Goal: Information Seeking & Learning: Compare options

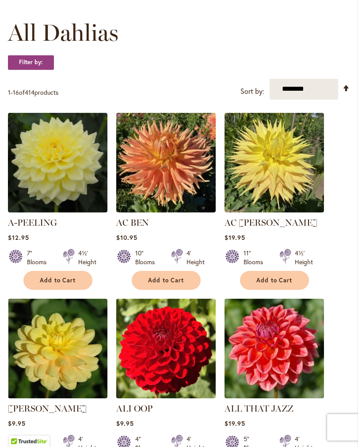
scroll to position [249, 0]
click at [175, 180] on img at bounding box center [166, 163] width 100 height 100
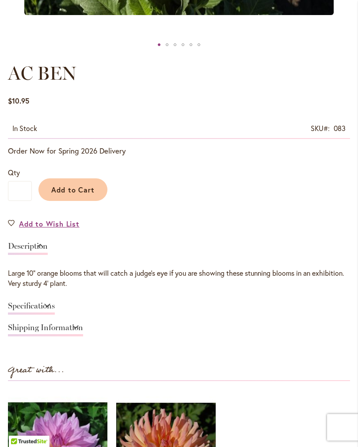
scroll to position [434, 0]
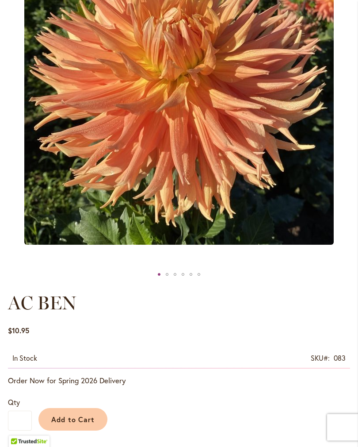
click at [194, 278] on div "AC BEN" at bounding box center [191, 274] width 8 height 13
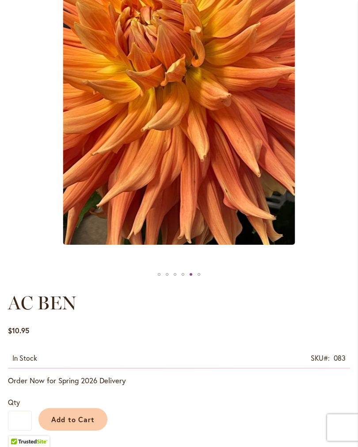
click at [194, 281] on div "AC BEN" at bounding box center [191, 274] width 8 height 13
click at [174, 276] on div "AC BEN" at bounding box center [175, 274] width 3 height 3
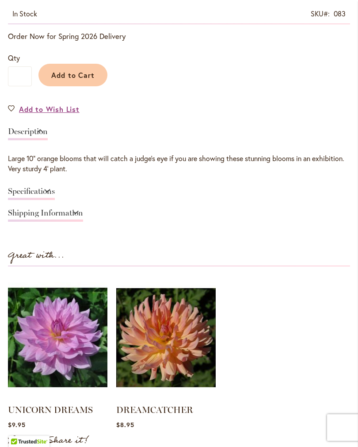
scroll to position [566, 0]
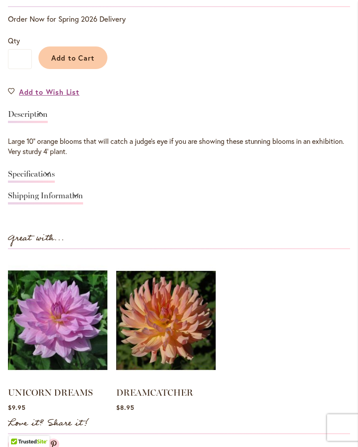
click at [66, 332] on img at bounding box center [58, 320] width 100 height 124
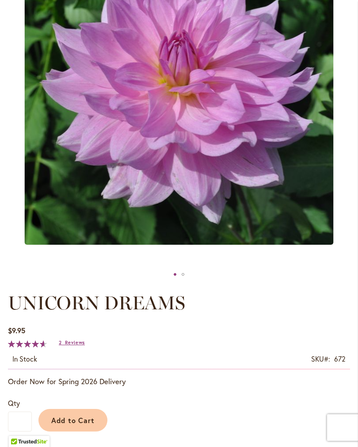
scroll to position [201, 0]
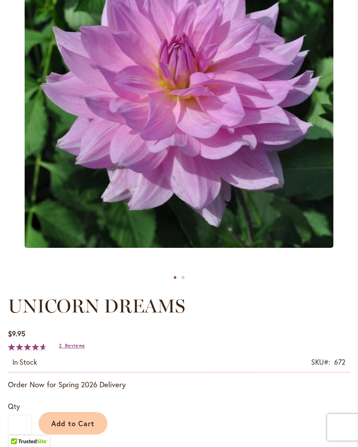
click at [184, 284] on div "UNICORN DREAMS" at bounding box center [183, 277] width 8 height 13
click at [181, 284] on div "UNICORN DREAMS" at bounding box center [183, 277] width 8 height 13
click at [172, 284] on div "UNICORN DREAMS" at bounding box center [175, 277] width 8 height 13
click at [150, 280] on div at bounding box center [179, 277] width 342 height 13
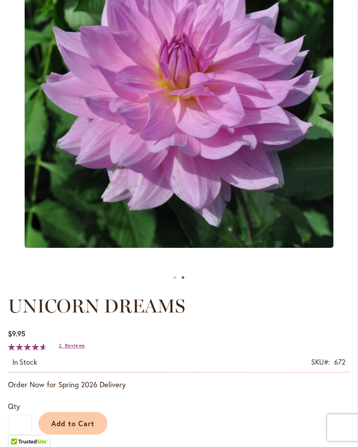
click at [169, 284] on div at bounding box center [179, 277] width 342 height 13
click at [180, 284] on div "UNICORN DREAMS" at bounding box center [183, 277] width 8 height 13
click at [182, 282] on div "UNICORN DREAMS" at bounding box center [183, 277] width 8 height 13
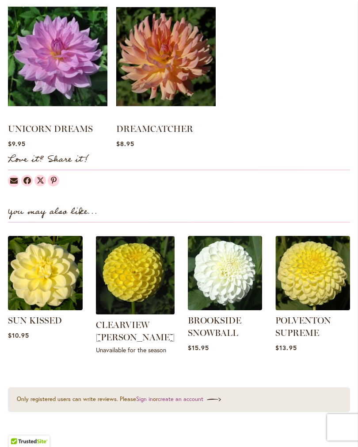
scroll to position [830, 0]
click at [48, 282] on img at bounding box center [45, 273] width 75 height 75
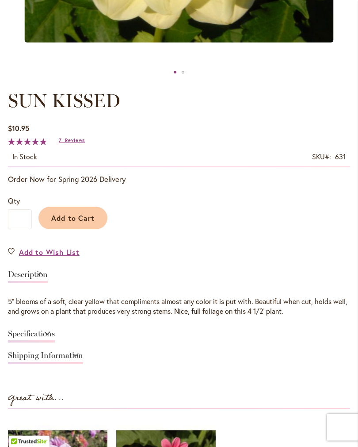
scroll to position [407, 0]
click at [55, 340] on link "Specifications" at bounding box center [31, 335] width 47 height 13
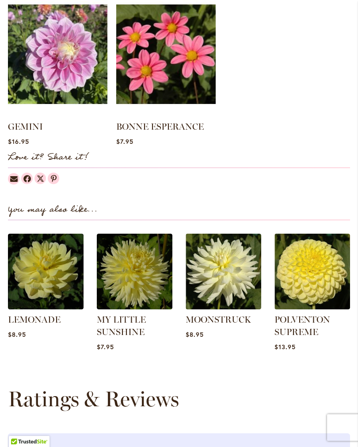
scroll to position [936, 0]
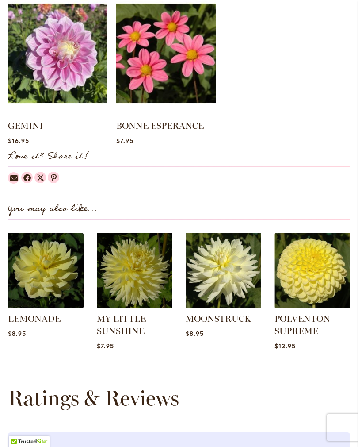
click at [148, 272] on img at bounding box center [135, 271] width 76 height 76
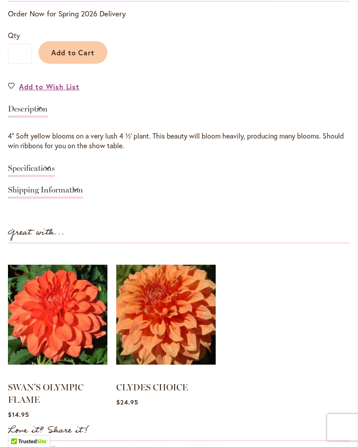
scroll to position [573, 0]
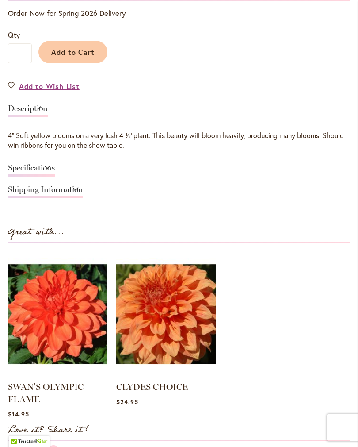
click at [174, 326] on img at bounding box center [166, 314] width 100 height 124
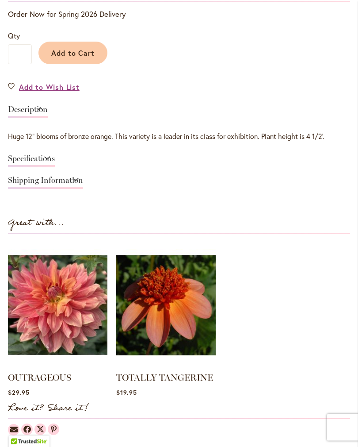
scroll to position [572, 0]
click at [72, 314] on img at bounding box center [58, 304] width 100 height 124
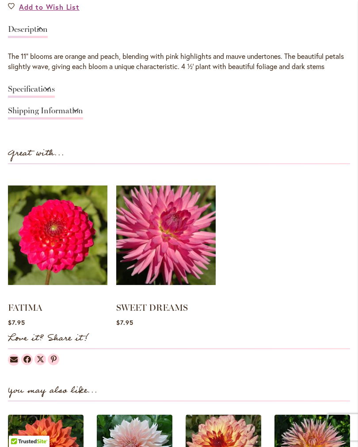
scroll to position [651, 0]
click at [70, 263] on img at bounding box center [58, 235] width 100 height 124
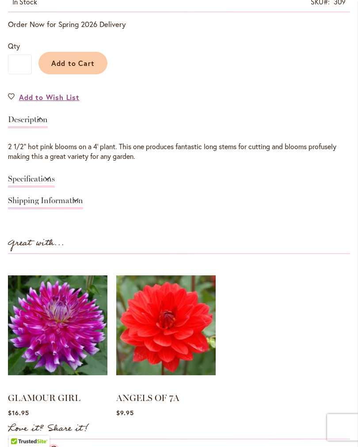
scroll to position [567, 0]
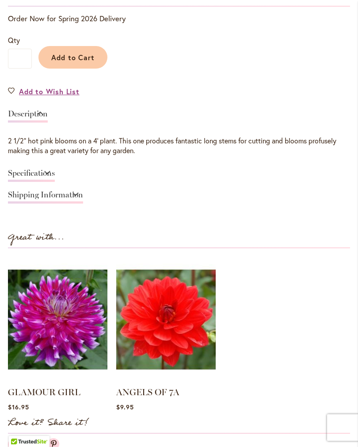
click at [69, 329] on img at bounding box center [58, 319] width 100 height 124
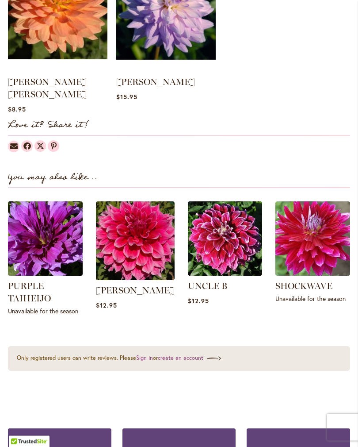
scroll to position [877, 0]
click at [63, 233] on img at bounding box center [45, 238] width 75 height 75
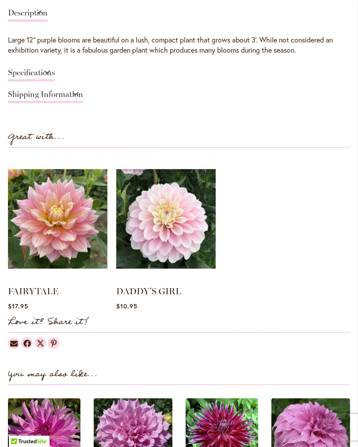
scroll to position [637, 0]
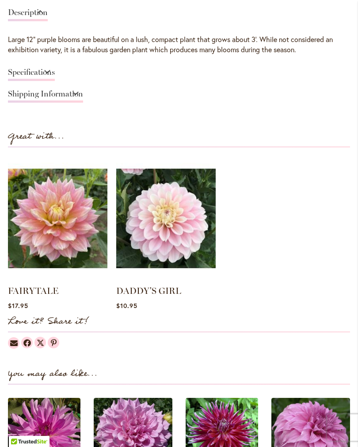
click at [66, 226] on img at bounding box center [58, 218] width 100 height 124
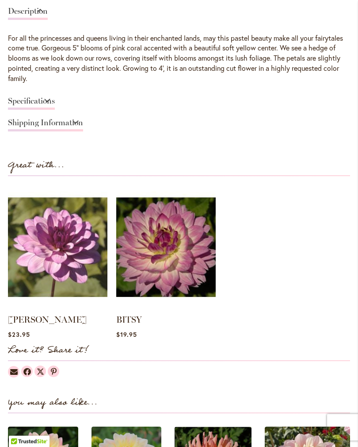
scroll to position [671, 0]
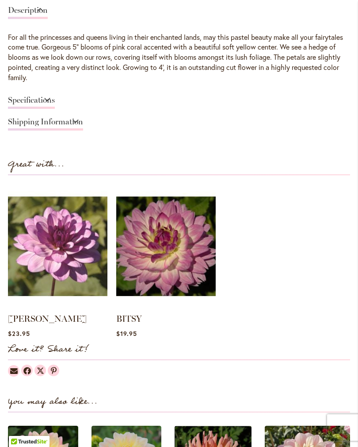
click at [164, 260] on img at bounding box center [166, 246] width 100 height 124
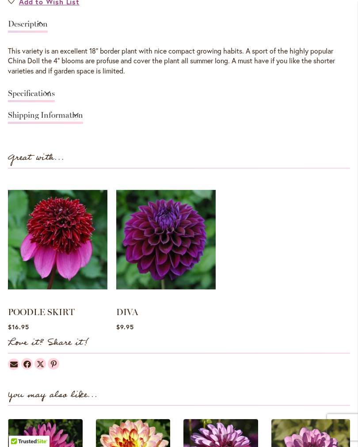
scroll to position [657, 0]
click at [67, 245] on img at bounding box center [58, 239] width 100 height 124
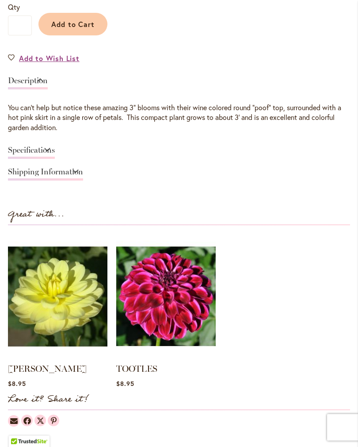
scroll to position [601, 0]
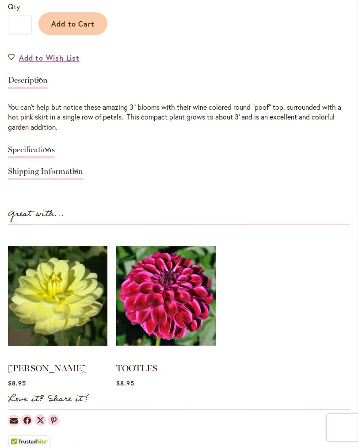
click at [168, 306] on img at bounding box center [166, 296] width 100 height 124
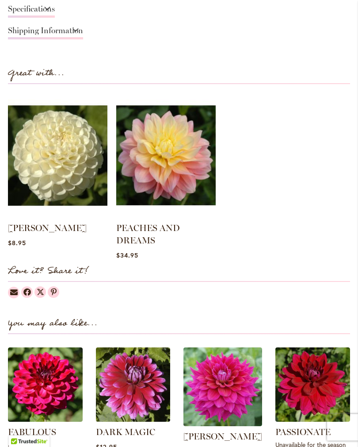
scroll to position [732, 0]
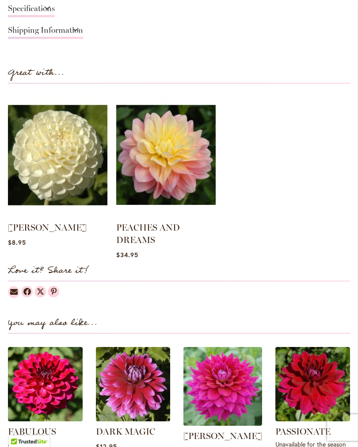
click at [177, 180] on img at bounding box center [166, 154] width 100 height 124
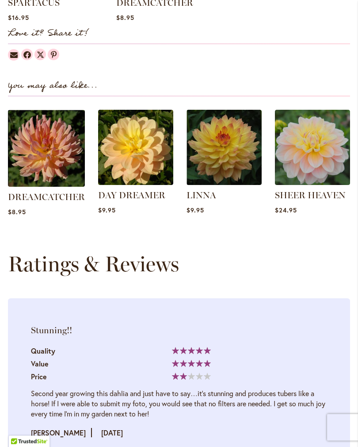
scroll to position [966, 0]
click at [316, 163] on img at bounding box center [312, 147] width 75 height 75
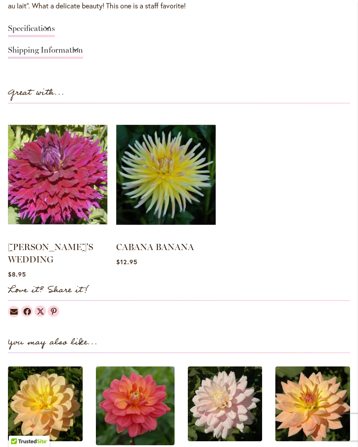
scroll to position [709, 0]
click at [69, 183] on img at bounding box center [58, 174] width 100 height 124
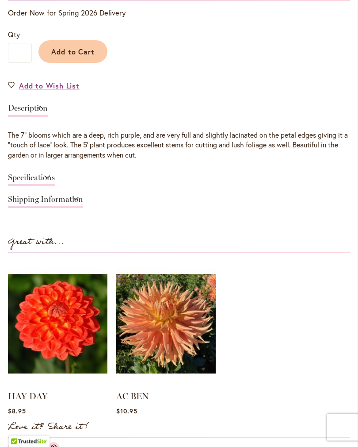
scroll to position [574, 0]
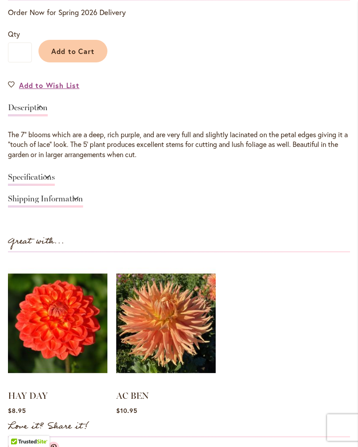
click at [67, 333] on img at bounding box center [58, 323] width 100 height 124
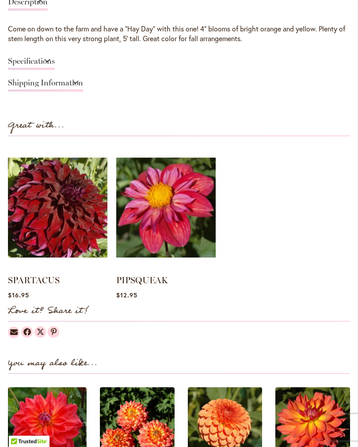
scroll to position [679, 0]
click at [168, 227] on img at bounding box center [166, 207] width 100 height 124
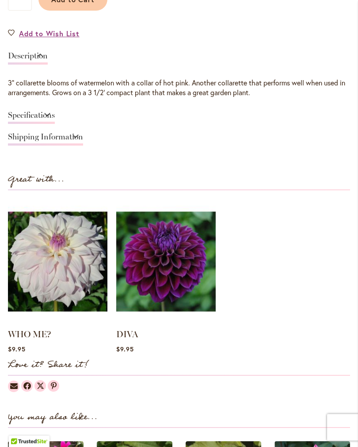
scroll to position [626, 0]
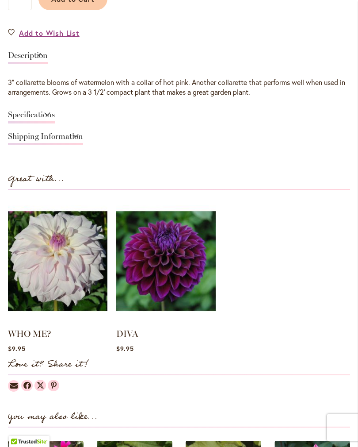
click at [167, 269] on img at bounding box center [166, 261] width 100 height 124
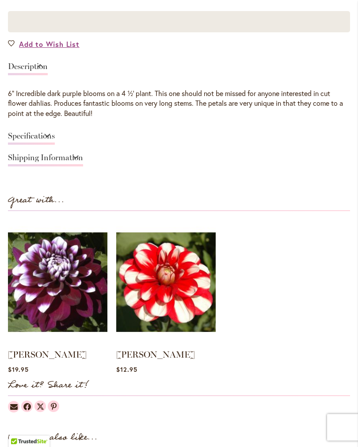
scroll to position [591, 0]
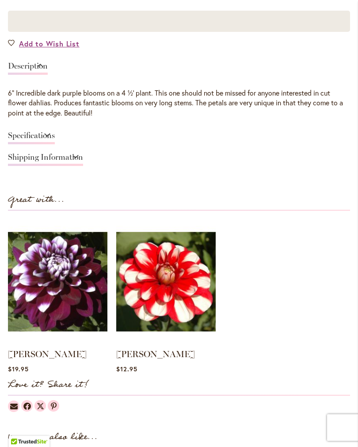
click at [175, 293] on img at bounding box center [166, 281] width 100 height 124
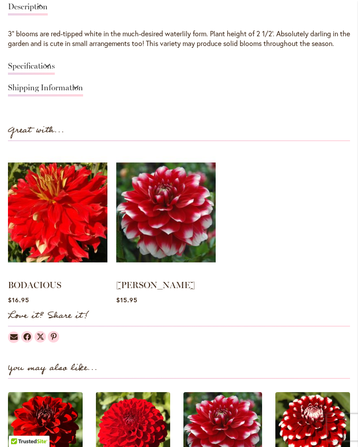
scroll to position [674, 0]
click at [71, 243] on img at bounding box center [58, 212] width 100 height 124
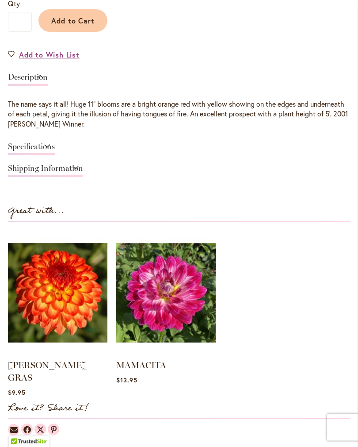
scroll to position [605, 0]
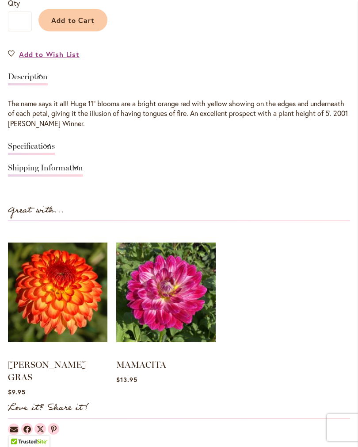
click at [167, 309] on img at bounding box center [166, 292] width 100 height 124
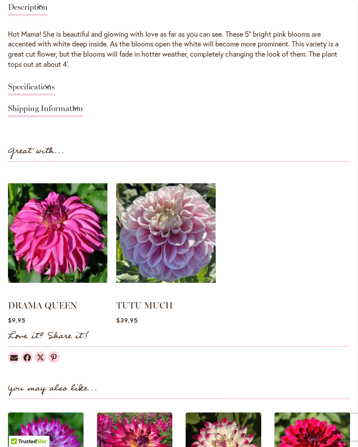
scroll to position [674, 0]
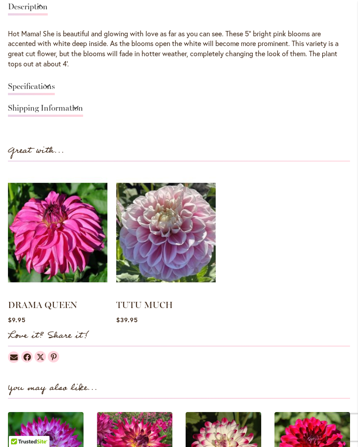
click at [64, 248] on img at bounding box center [58, 232] width 100 height 124
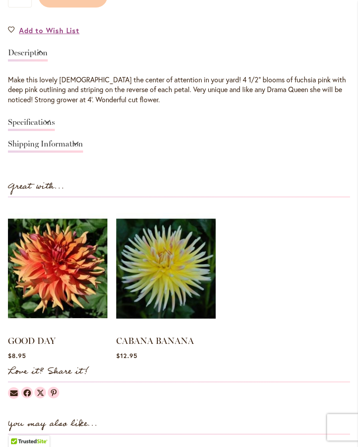
scroll to position [629, 0]
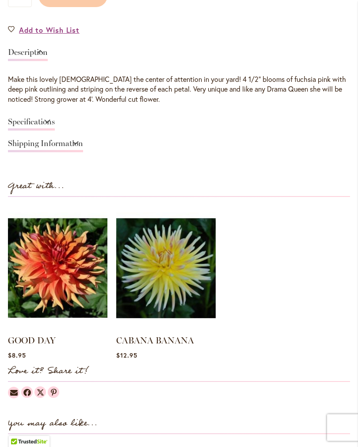
click at [69, 280] on img at bounding box center [58, 268] width 100 height 124
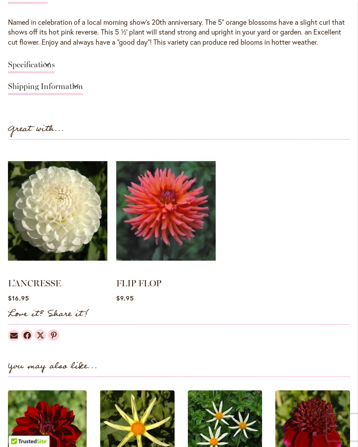
scroll to position [686, 0]
click at [67, 234] on img at bounding box center [58, 211] width 100 height 124
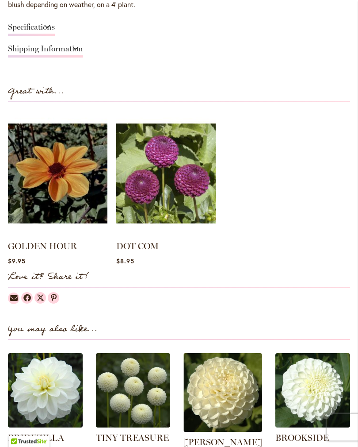
scroll to position [713, 0]
click at [184, 203] on img at bounding box center [166, 173] width 100 height 124
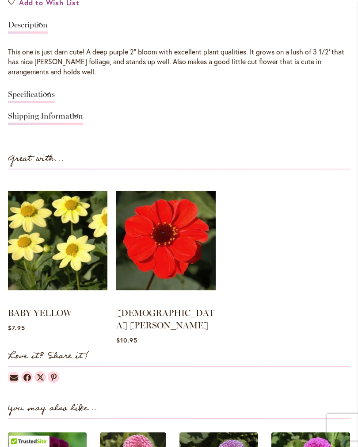
scroll to position [656, 0]
click at [175, 249] on img at bounding box center [166, 240] width 100 height 124
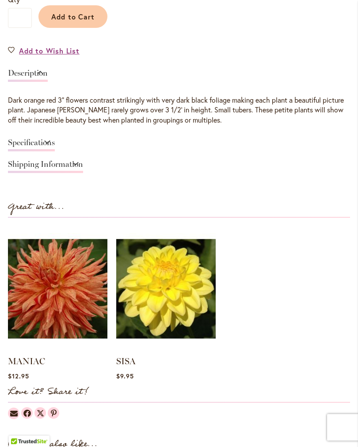
scroll to position [635, 0]
click at [59, 271] on img at bounding box center [58, 288] width 100 height 124
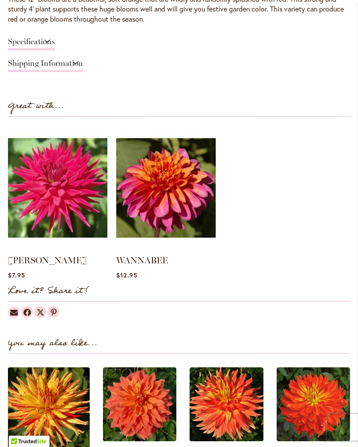
scroll to position [709, 0]
click at [79, 199] on img at bounding box center [58, 188] width 100 height 124
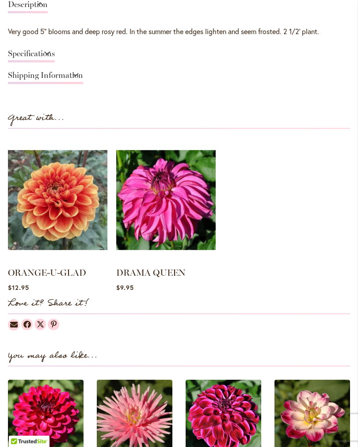
scroll to position [677, 0]
click at [70, 206] on img at bounding box center [58, 200] width 100 height 124
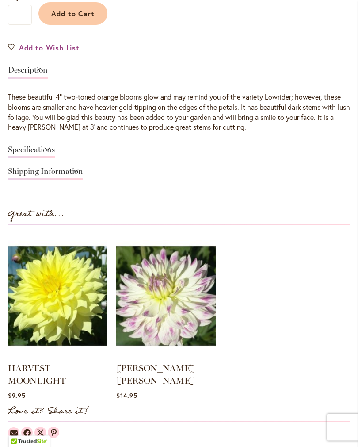
scroll to position [611, 0]
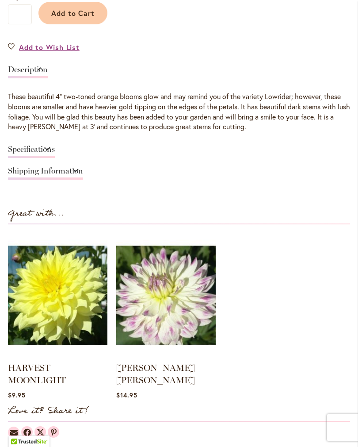
click at [178, 302] on img at bounding box center [166, 295] width 100 height 124
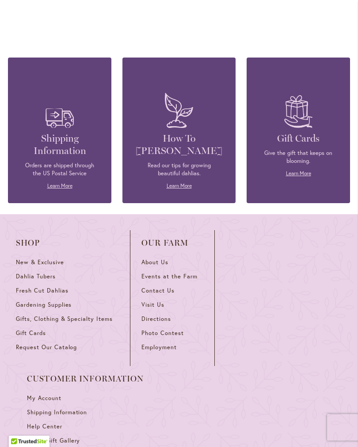
scroll to position [1528, 0]
